Goal: Information Seeking & Learning: Learn about a topic

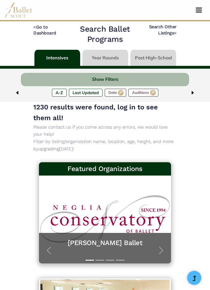
click at [61, 78] on button "Show Filters" at bounding box center [105, 79] width 168 height 13
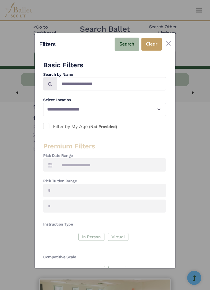
click at [167, 41] on button "Close" at bounding box center [168, 43] width 9 height 9
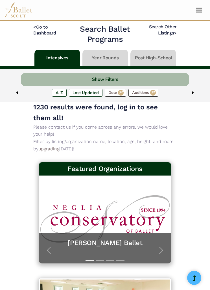
click at [90, 79] on button "Show Filters" at bounding box center [105, 79] width 168 height 13
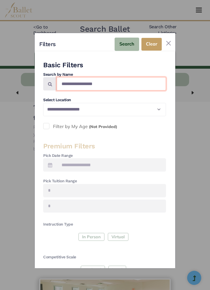
click at [79, 77] on input "Search by names..." at bounding box center [111, 83] width 109 height 13
type input "*****"
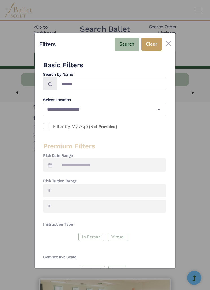
click at [127, 39] on button "Search" at bounding box center [127, 44] width 25 height 13
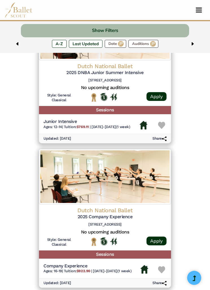
scroll to position [457, 0]
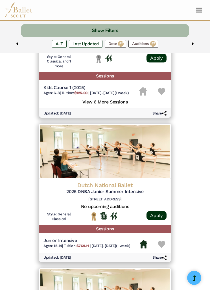
click at [59, 147] on img at bounding box center [105, 150] width 132 height 55
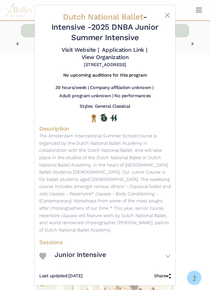
scroll to position [3, 0]
click at [12, 113] on div "Dutch National Ballet - Intensive - 2025 DNBA Junior Summer Intensive Visit Web…" at bounding box center [105, 145] width 210 height 290
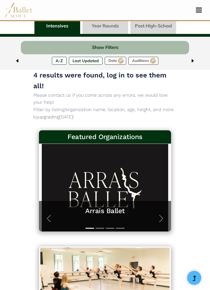
scroll to position [0, 0]
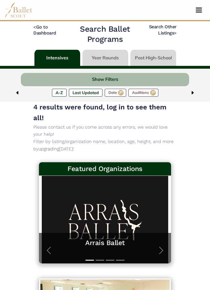
click at [199, 12] on button "Toggle navigation" at bounding box center [198, 9] width 13 height 5
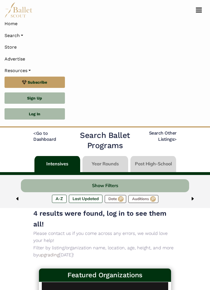
click at [19, 33] on link "Search" at bounding box center [105, 36] width 201 height 12
click at [18, 34] on link "Search" at bounding box center [105, 36] width 201 height 12
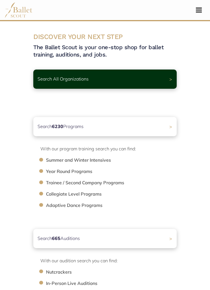
click at [196, 12] on span "Toggle navigation" at bounding box center [199, 12] width 6 height 1
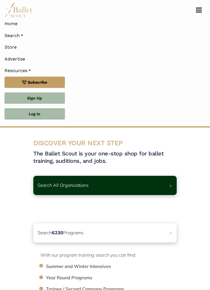
click at [21, 35] on link "Search" at bounding box center [105, 36] width 201 height 12
click at [54, 48] on link "Store" at bounding box center [105, 47] width 201 height 12
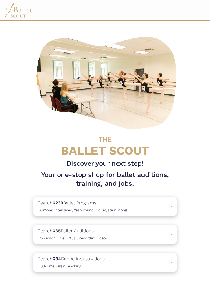
click at [204, 11] on button "Toggle navigation" at bounding box center [198, 9] width 13 height 5
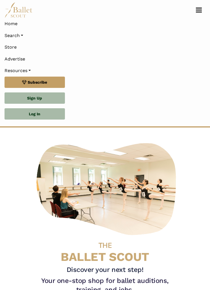
click at [28, 73] on link "Resources" at bounding box center [105, 71] width 201 height 12
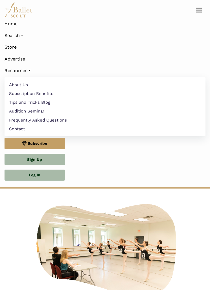
click at [20, 34] on link "Search" at bounding box center [105, 36] width 201 height 12
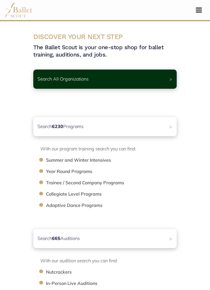
click at [163, 79] on div "Search All Organizations >" at bounding box center [104, 78] width 143 height 19
click at [101, 160] on li "Summer and Winter Intensives" at bounding box center [114, 159] width 136 height 7
